Goal: Task Accomplishment & Management: Use online tool/utility

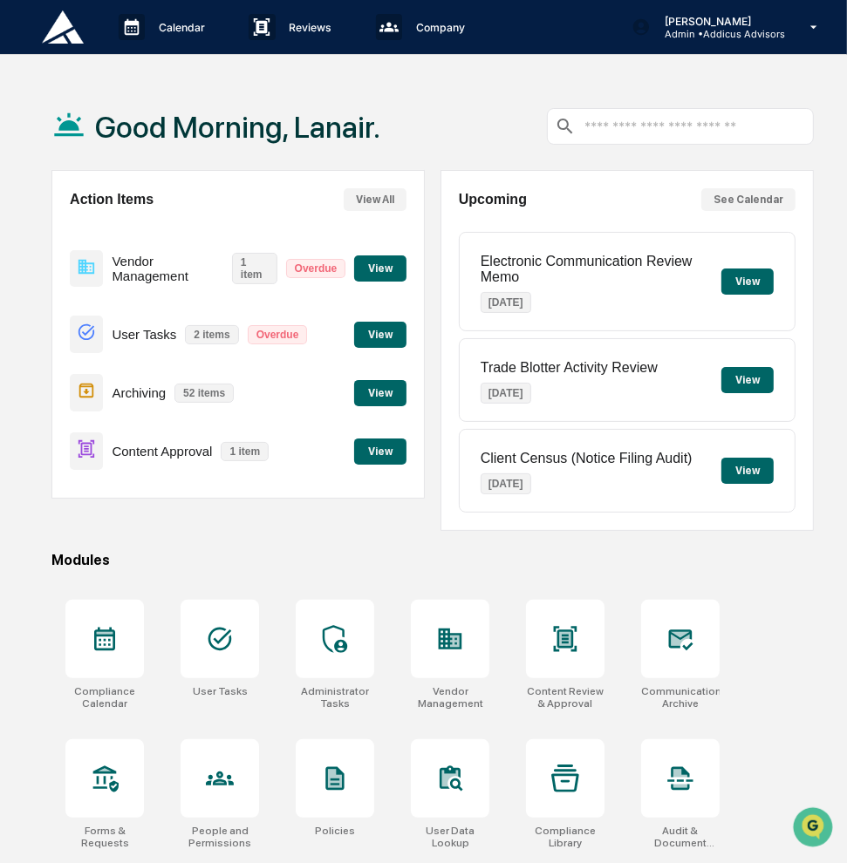
click at [377, 456] on button "View" at bounding box center [380, 452] width 52 height 26
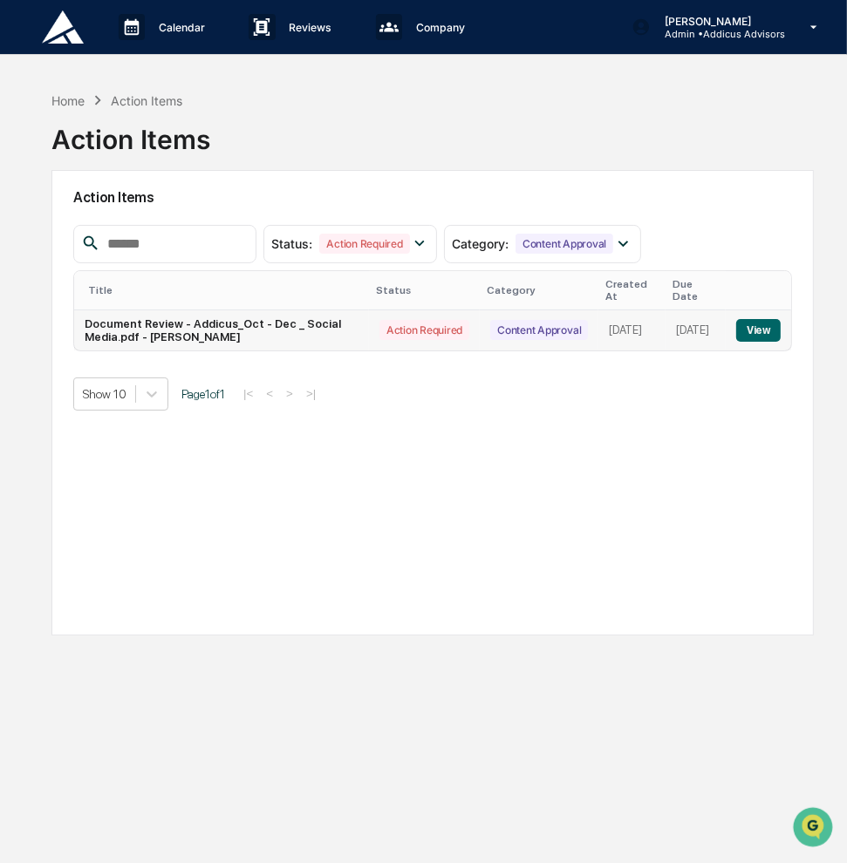
click at [757, 319] on button "View" at bounding box center [758, 330] width 44 height 23
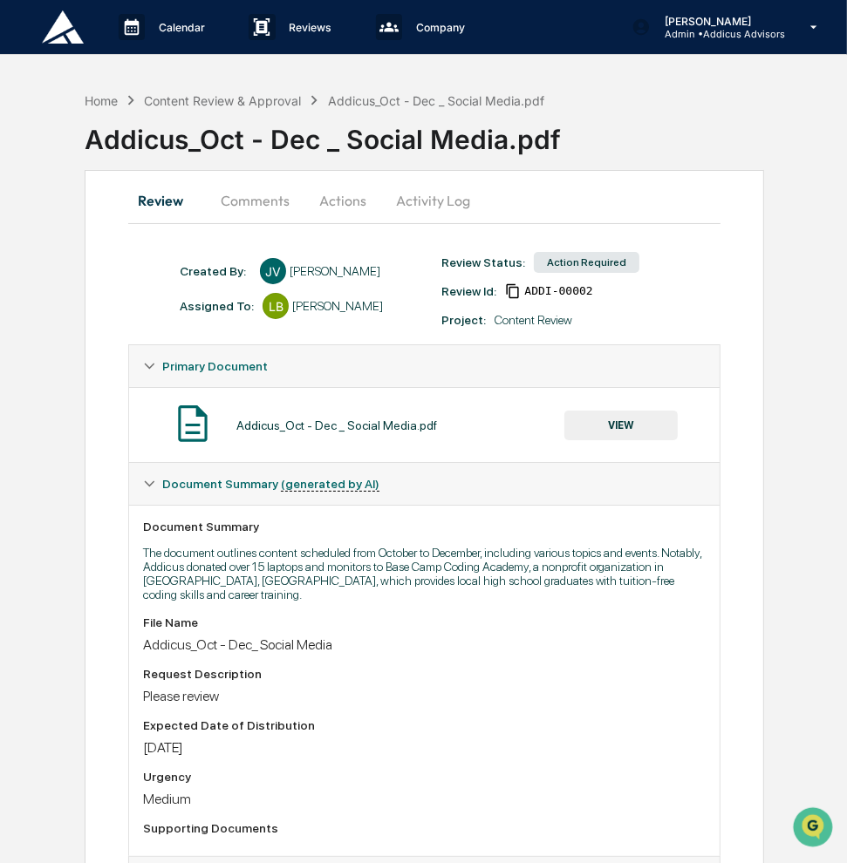
click at [262, 195] on button "Comments" at bounding box center [255, 201] width 97 height 42
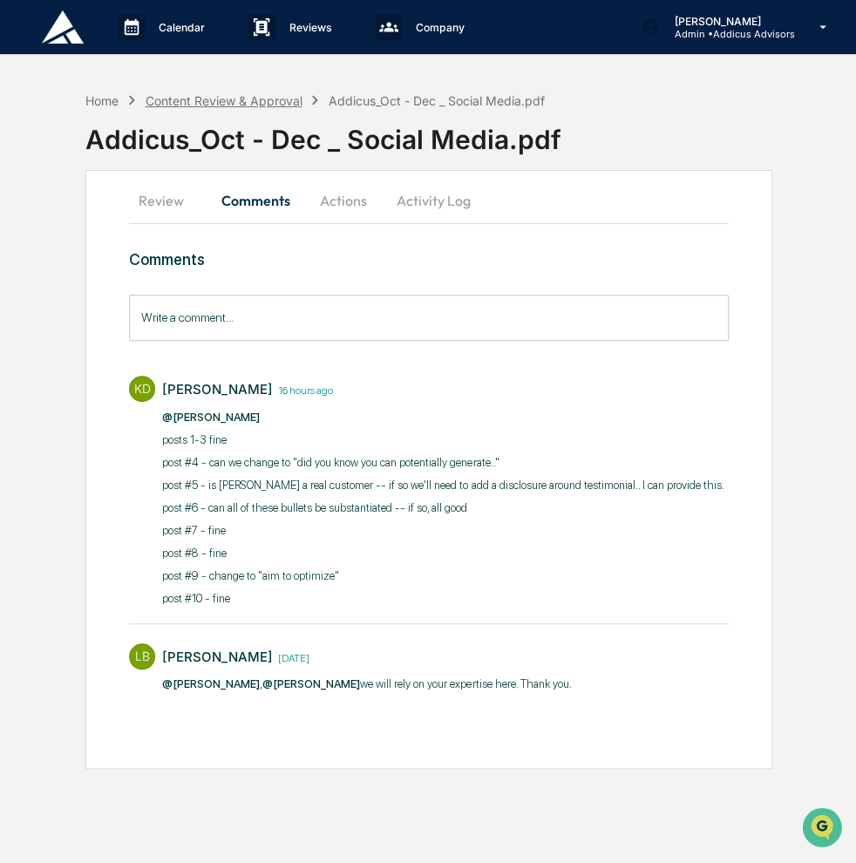
click at [187, 106] on div "Content Review & Approval" at bounding box center [223, 100] width 157 height 15
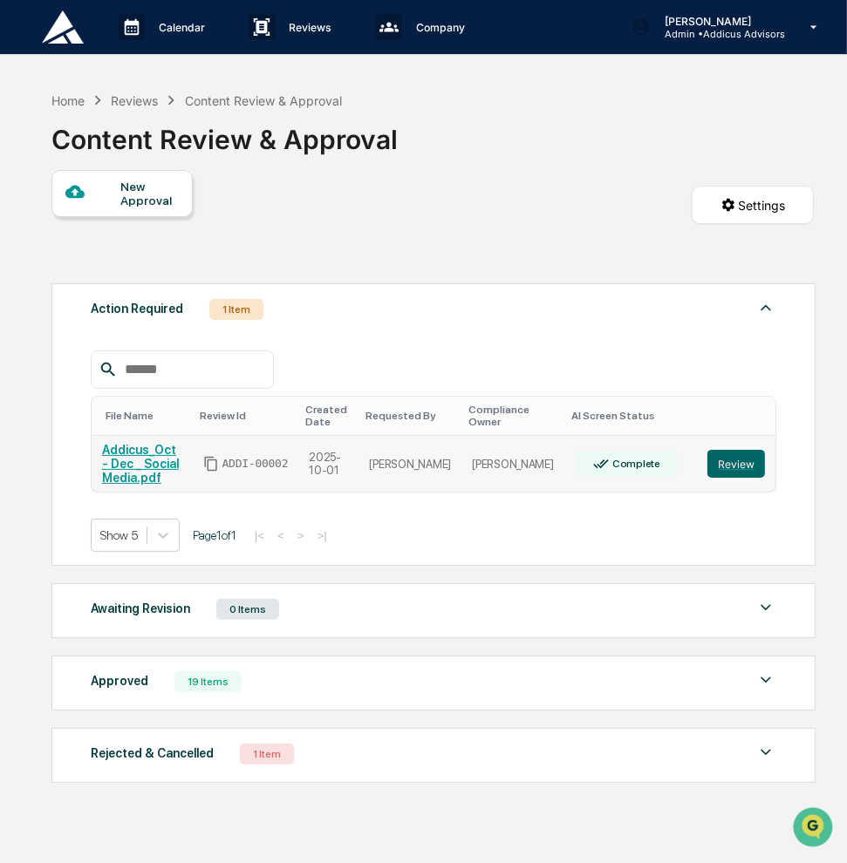
click at [167, 456] on link "Addicus_Oct - Dec _ Social Media.pdf" at bounding box center [140, 464] width 77 height 42
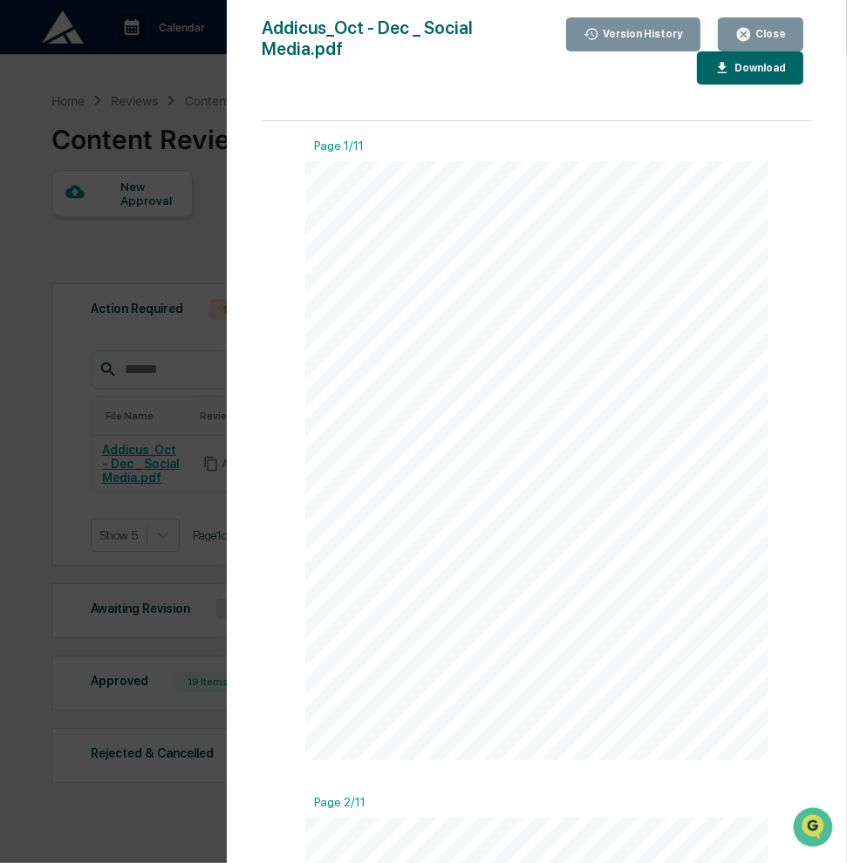
click at [767, 32] on div "Close" at bounding box center [769, 34] width 34 height 12
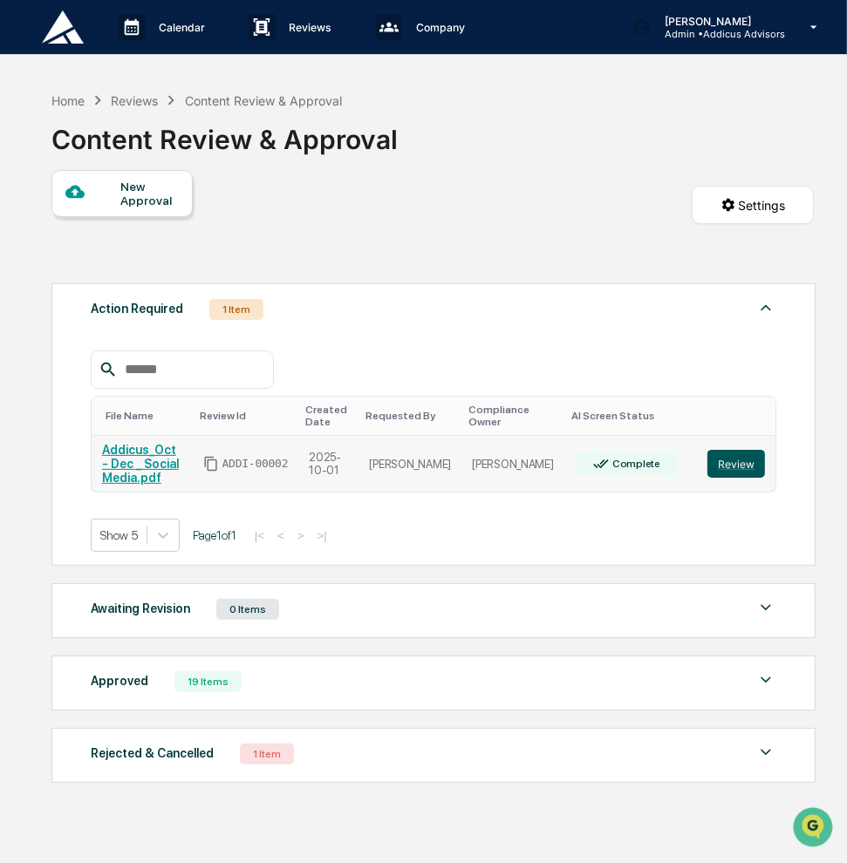
click at [727, 458] on button "Review" at bounding box center [736, 464] width 58 height 28
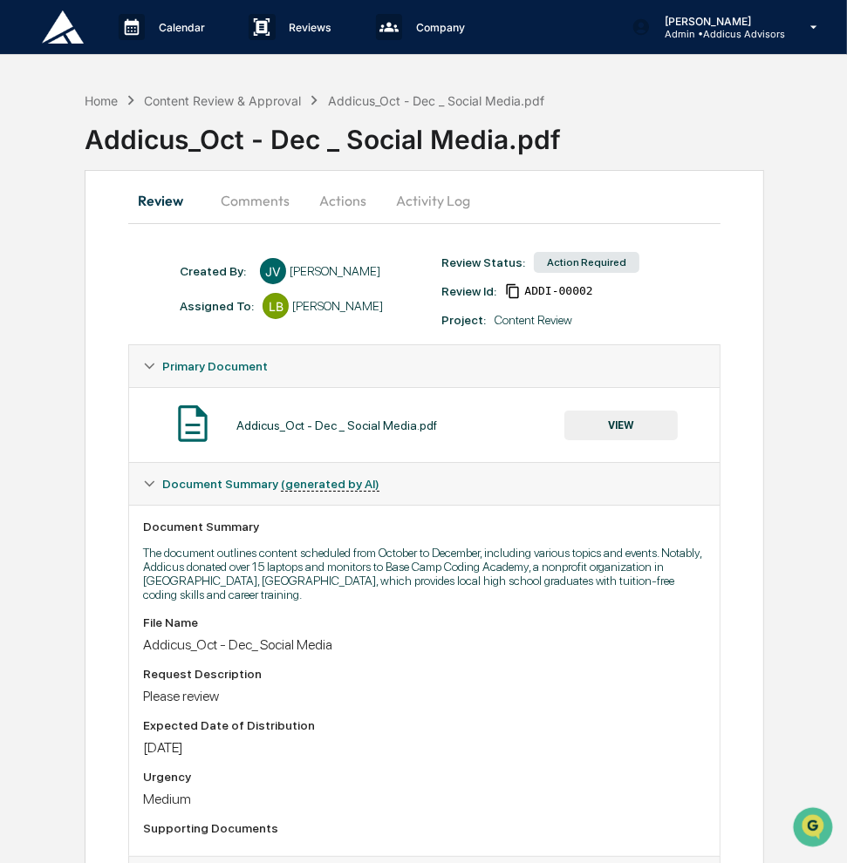
click at [239, 198] on button "Comments" at bounding box center [255, 201] width 97 height 42
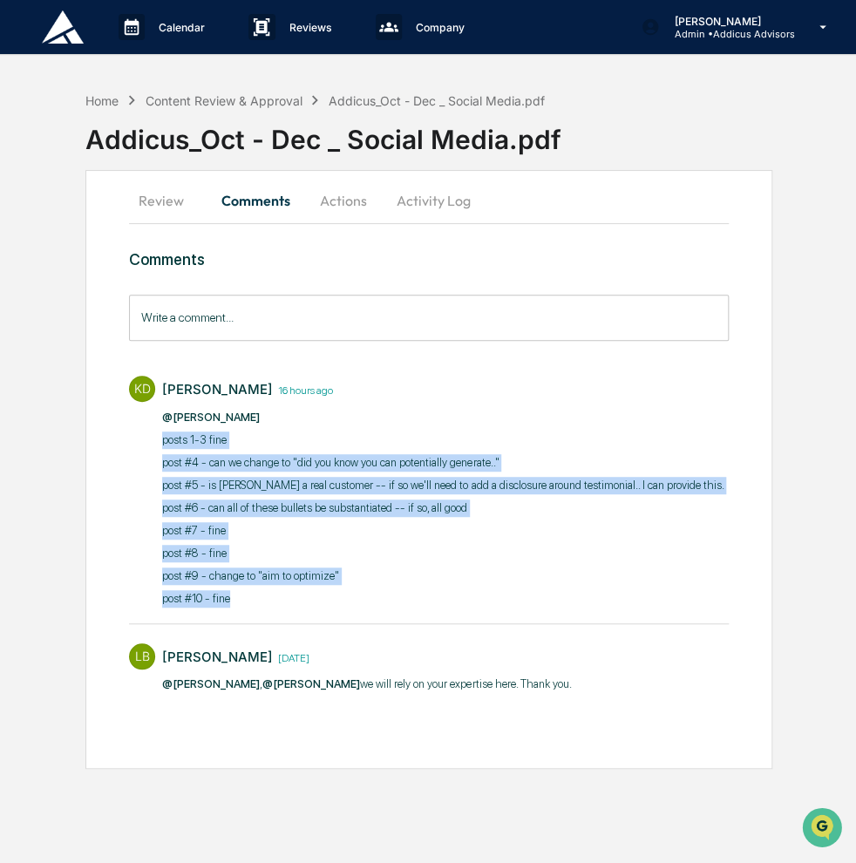
drag, startPoint x: 237, startPoint y: 601, endPoint x: 158, endPoint y: 437, distance: 182.1
click at [158, 437] on div "KD Kelly Van Deusen 16 hours ago @Lanair Baker posts 1-3 fine post #4 - can we …" at bounding box center [428, 490] width 599 height 246
copy div "posts 1-3 fine post #4 - can we change to "did you know you can potentially gen…"
click at [465, 562] on div "@Lanair Baker posts 1-3 fine post #4 - can we change to "did you know you can p…" at bounding box center [442, 508] width 561 height 199
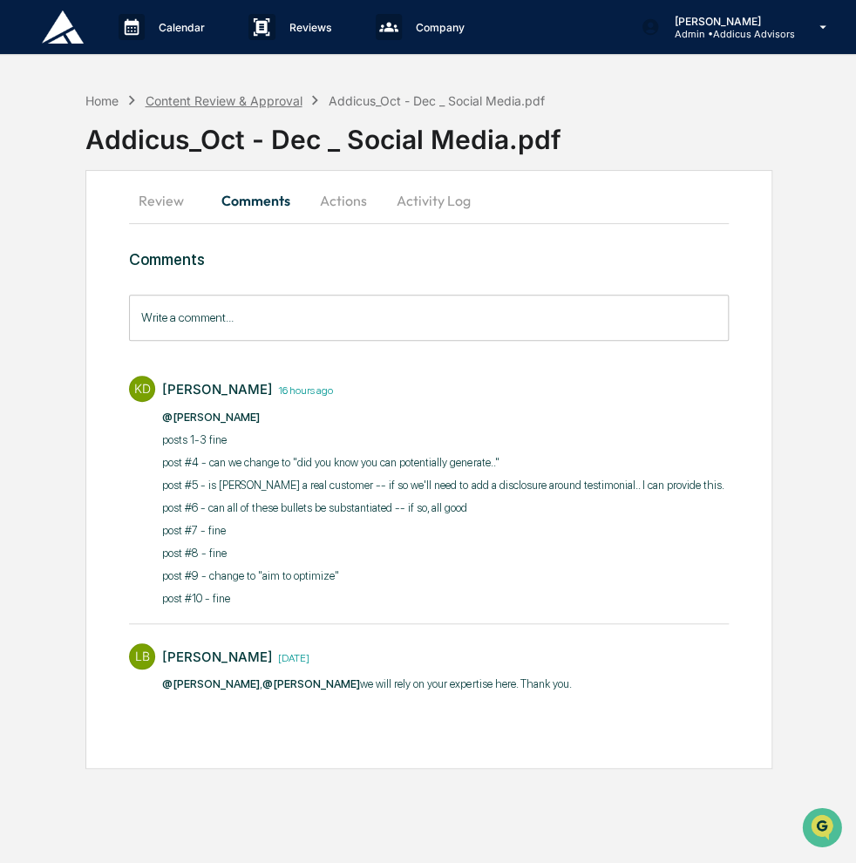
click at [240, 93] on div "Content Review & Approval" at bounding box center [223, 100] width 157 height 15
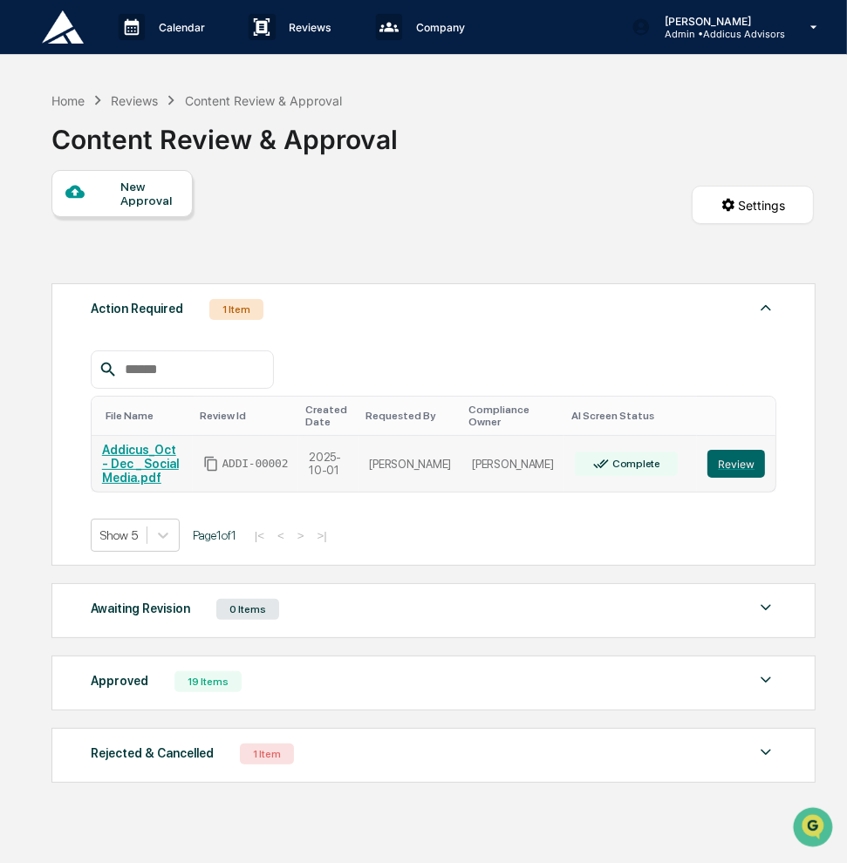
click at [165, 466] on link "Addicus_Oct - Dec _ Social Media.pdf" at bounding box center [140, 464] width 77 height 42
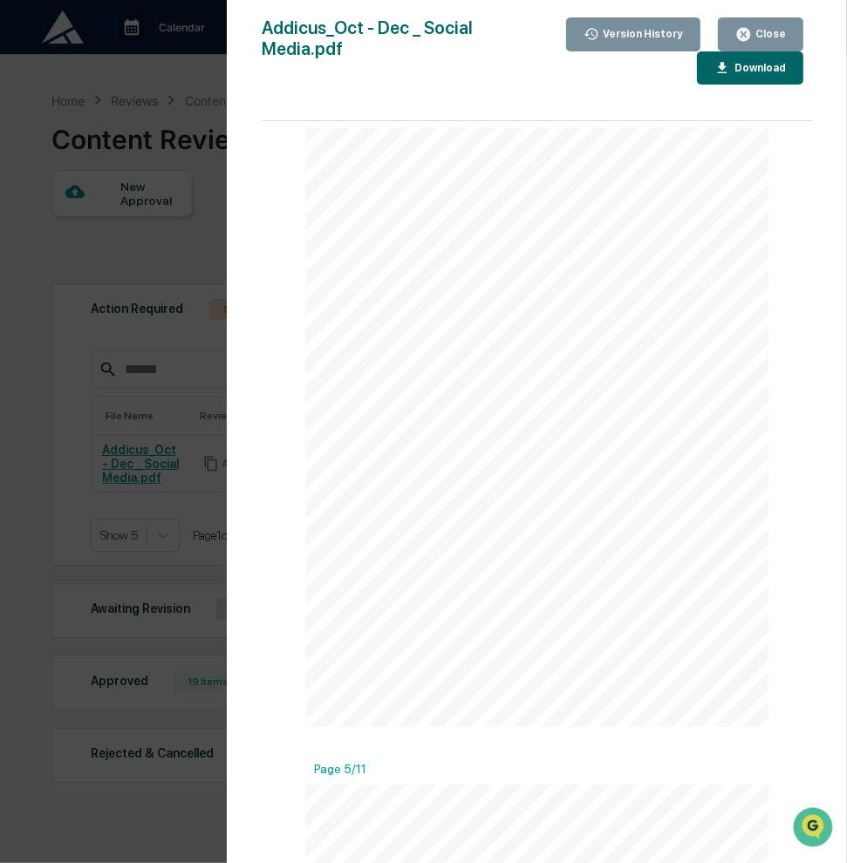
scroll to position [2005, 0]
click at [748, 35] on icon "button" at bounding box center [743, 34] width 17 height 17
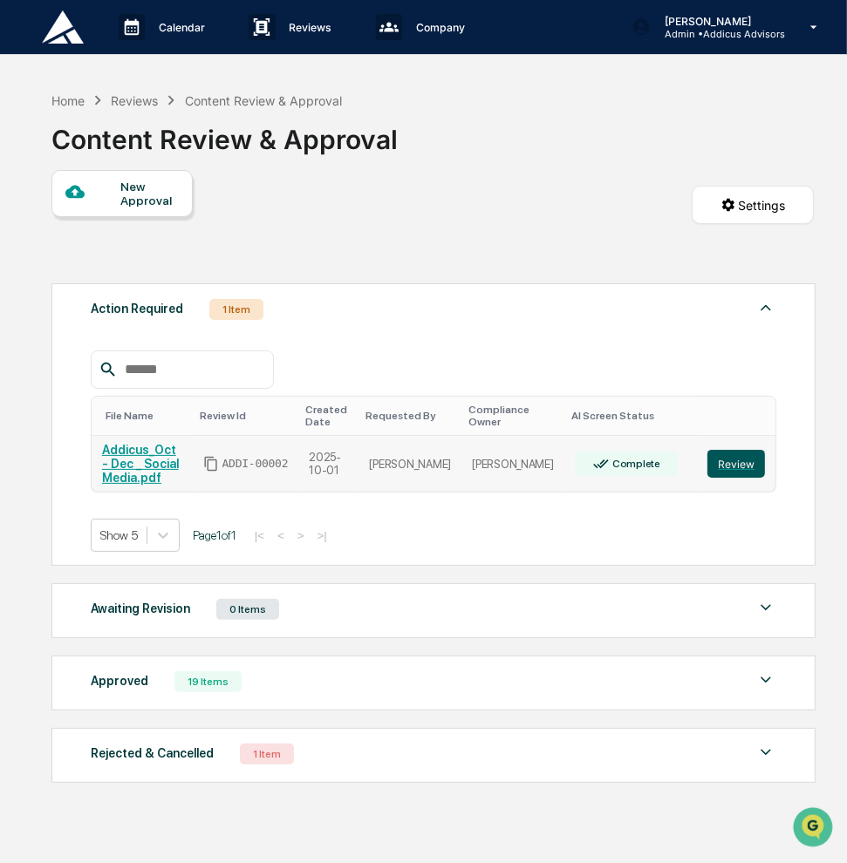
click at [734, 455] on button "Review" at bounding box center [736, 464] width 58 height 28
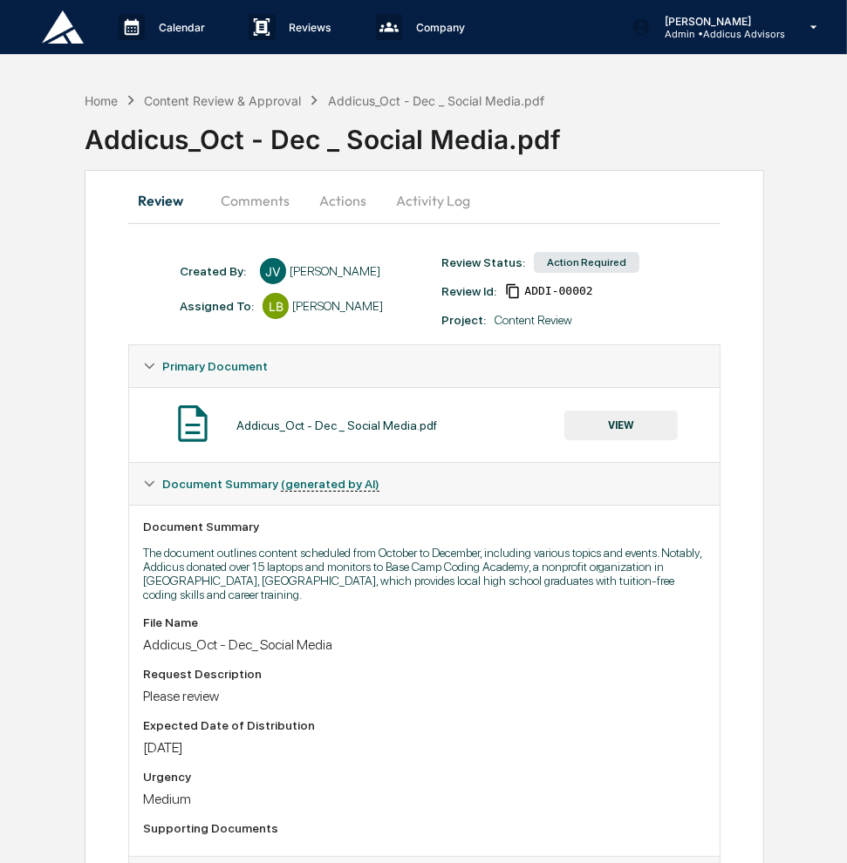
click at [335, 203] on button "Actions" at bounding box center [342, 201] width 78 height 42
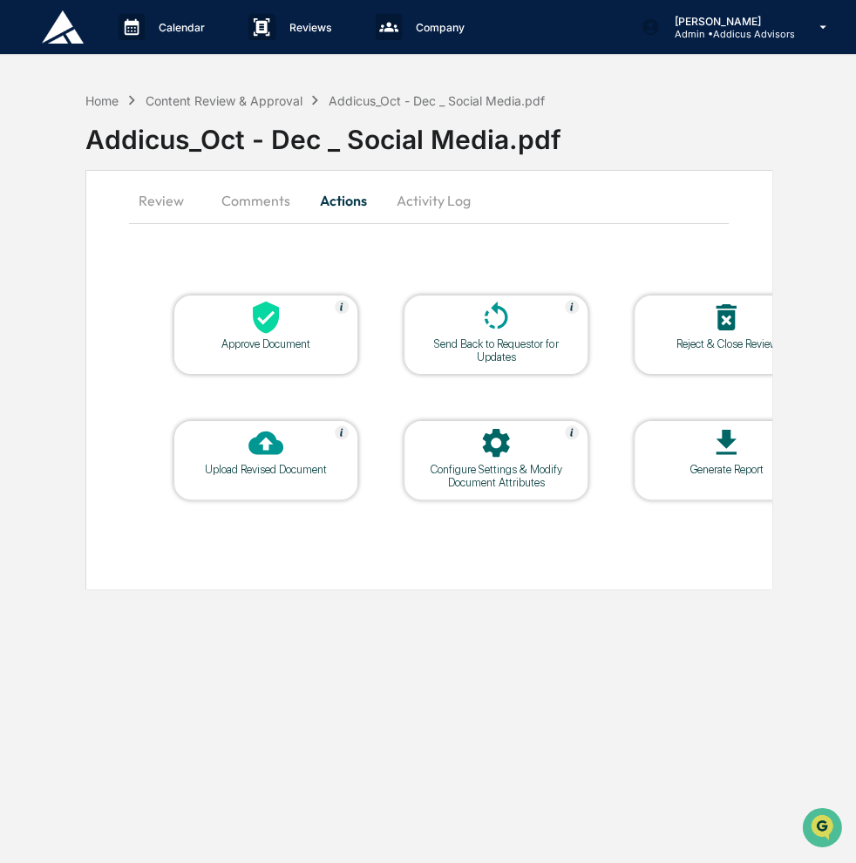
click at [242, 200] on button "Comments" at bounding box center [255, 201] width 97 height 42
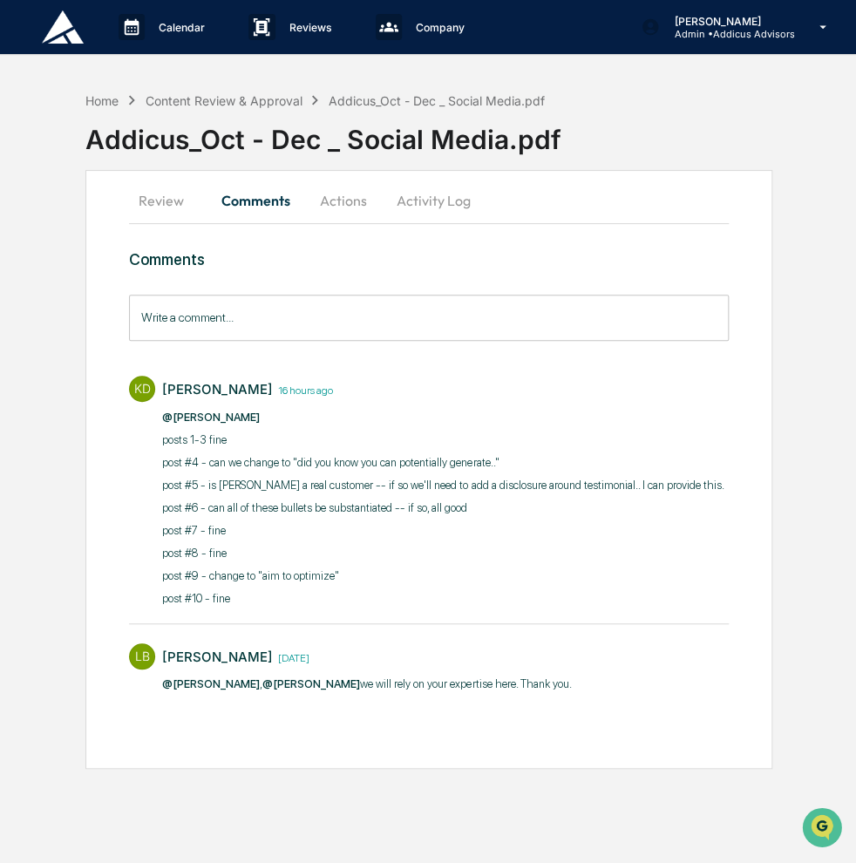
click at [345, 205] on button "Actions" at bounding box center [343, 201] width 78 height 42
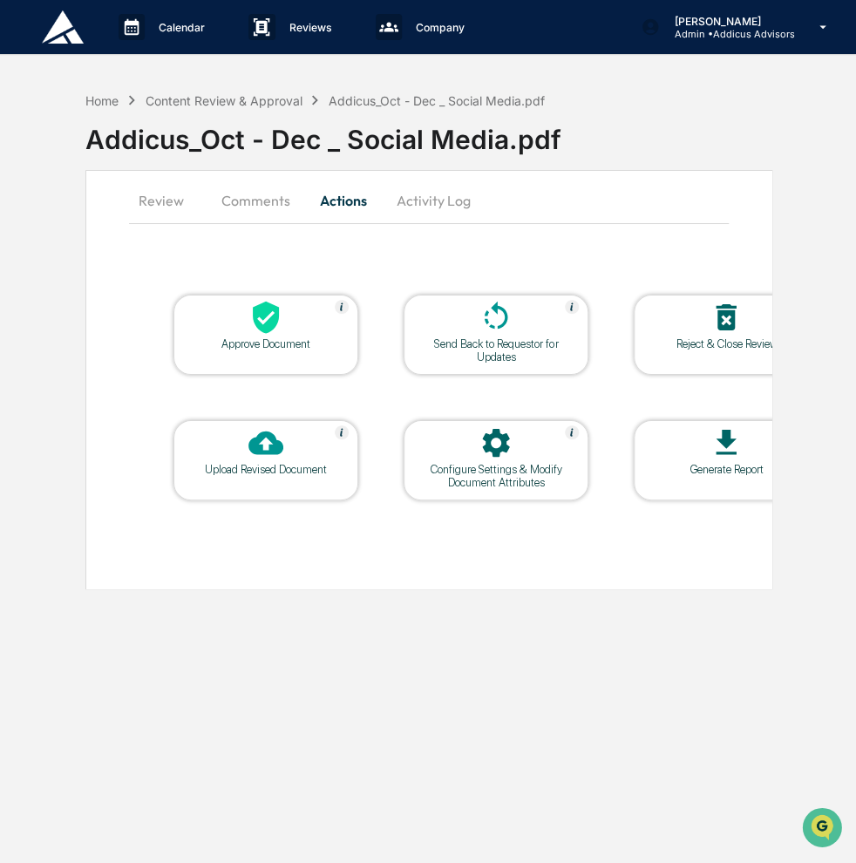
click at [483, 329] on icon at bounding box center [496, 317] width 35 height 35
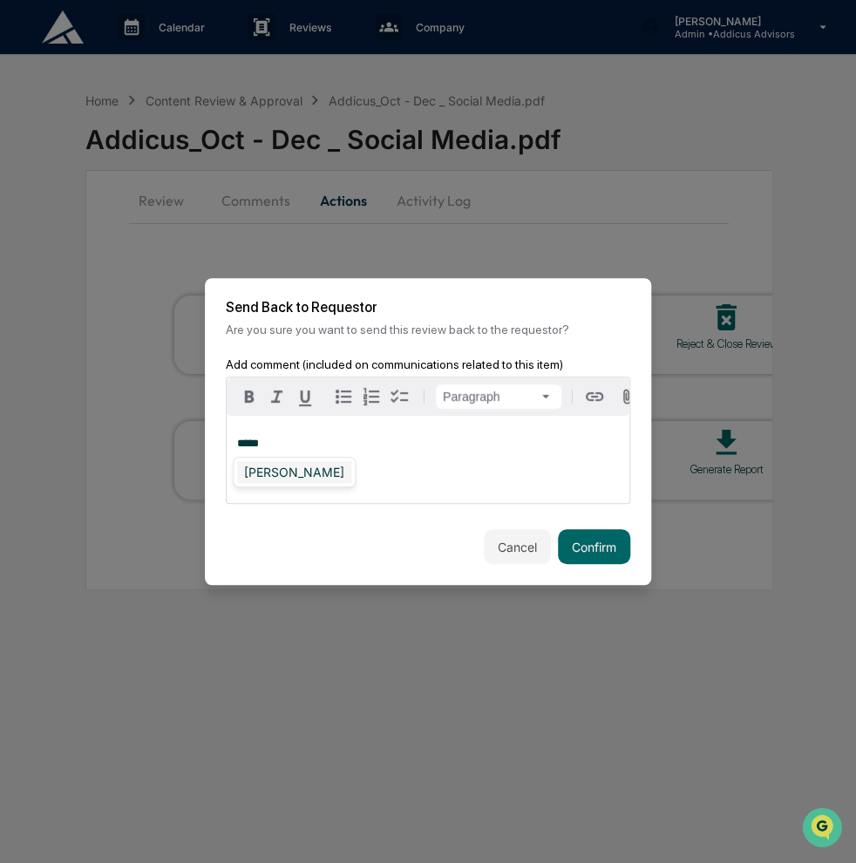
click at [296, 473] on div "[PERSON_NAME]" at bounding box center [294, 472] width 114 height 22
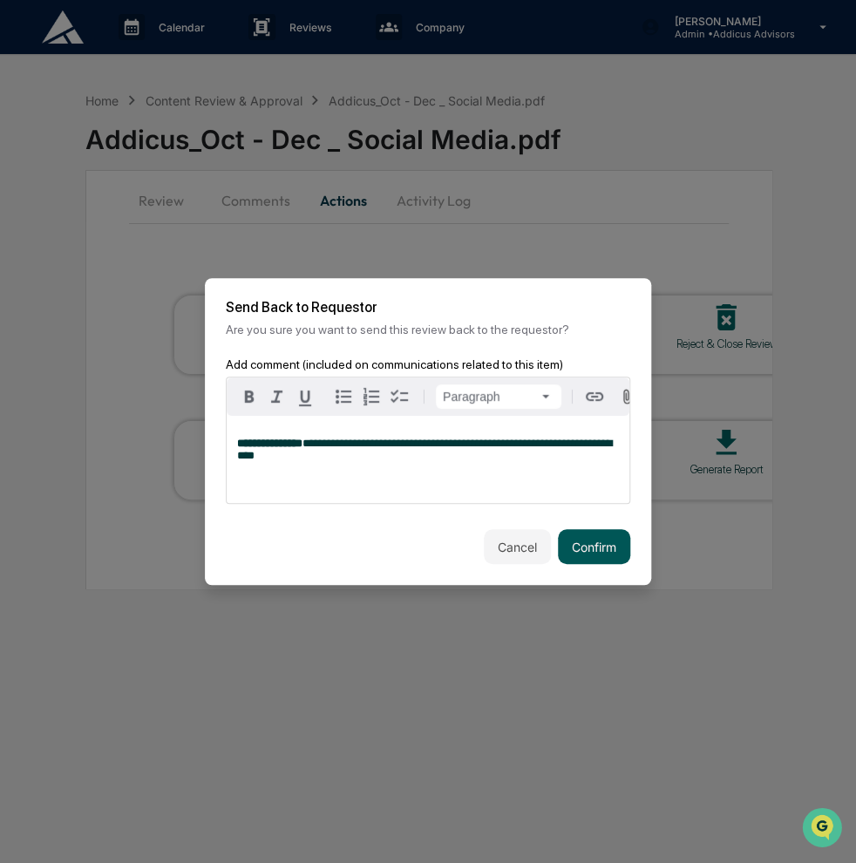
click at [595, 561] on button "Confirm" at bounding box center [594, 546] width 72 height 35
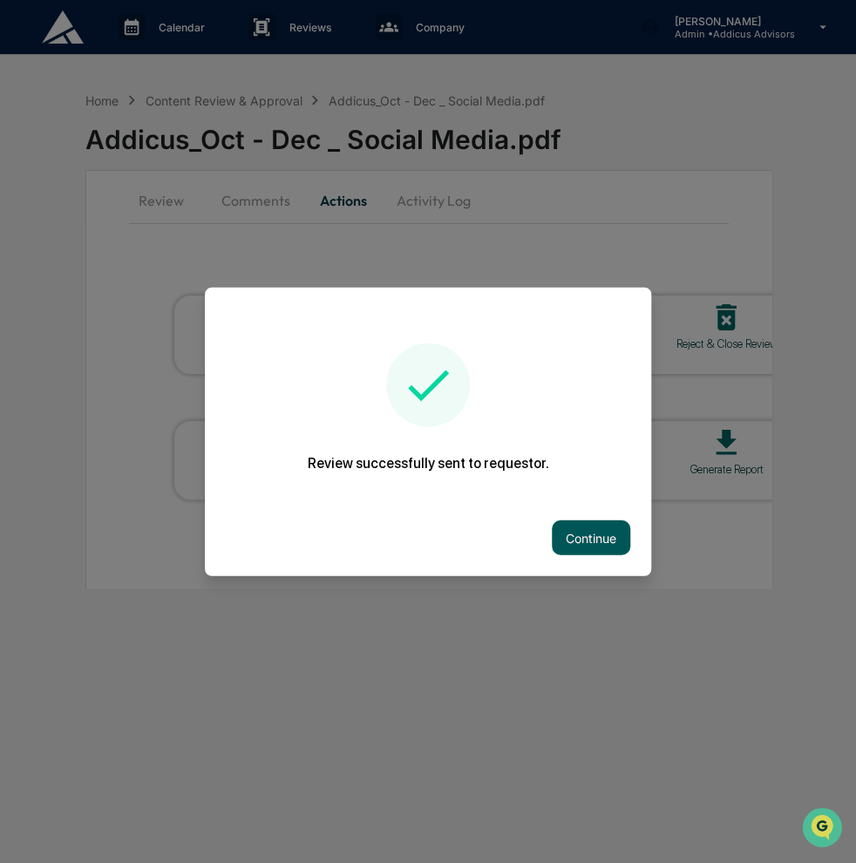
click at [582, 534] on button "Continue" at bounding box center [591, 537] width 78 height 35
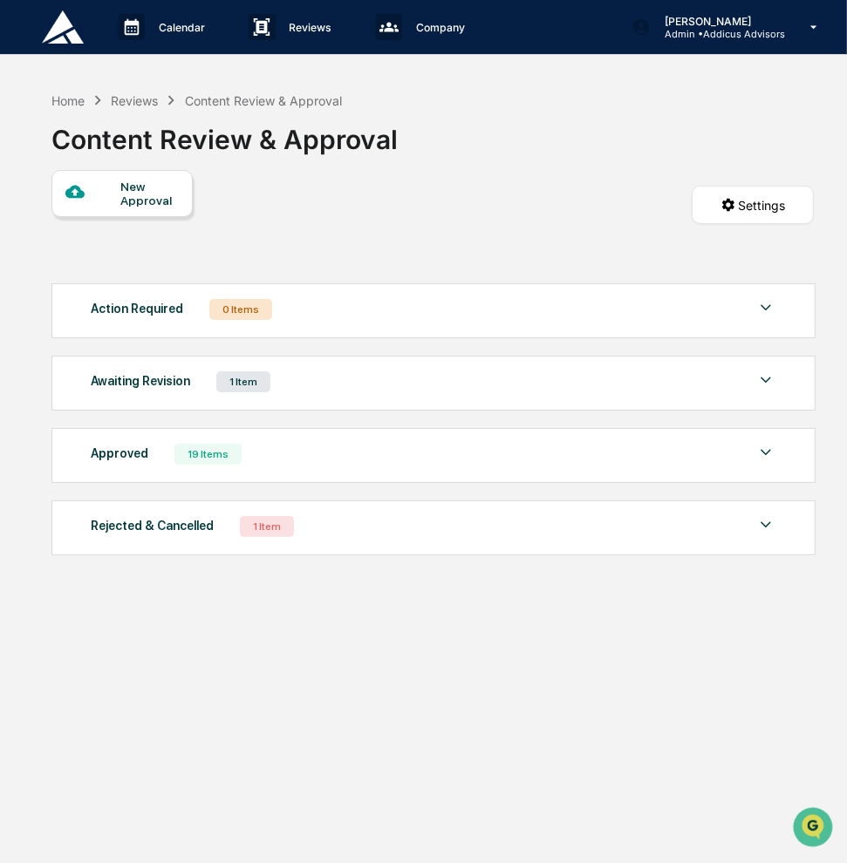
click at [146, 389] on div "Awaiting Revision" at bounding box center [140, 381] width 99 height 23
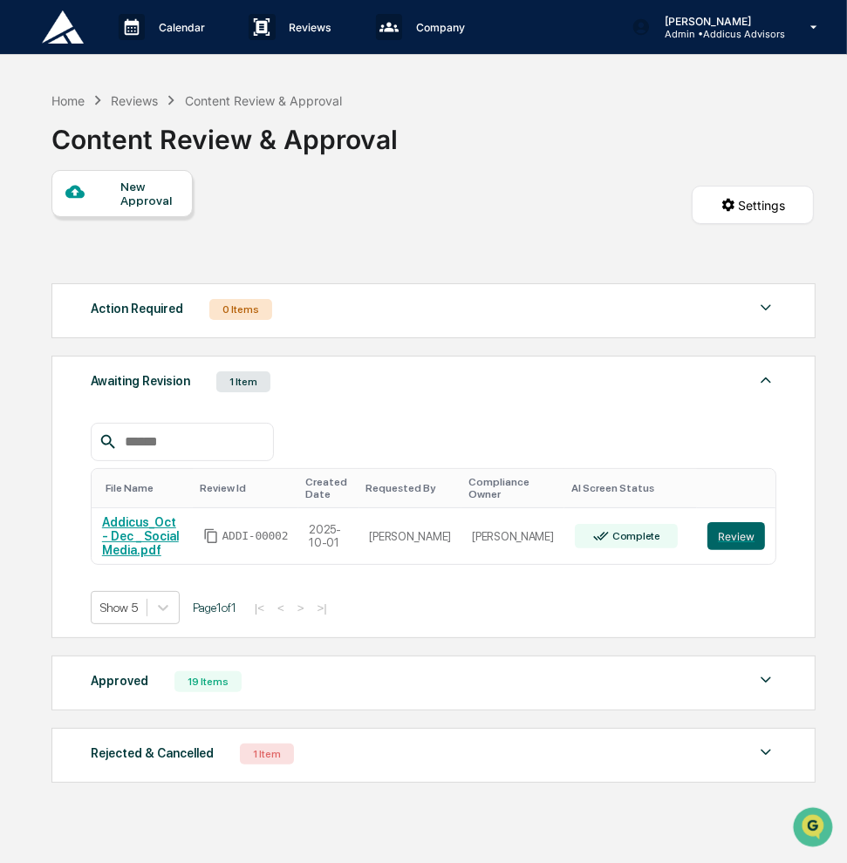
click at [146, 389] on div "Awaiting Revision" at bounding box center [140, 381] width 99 height 23
